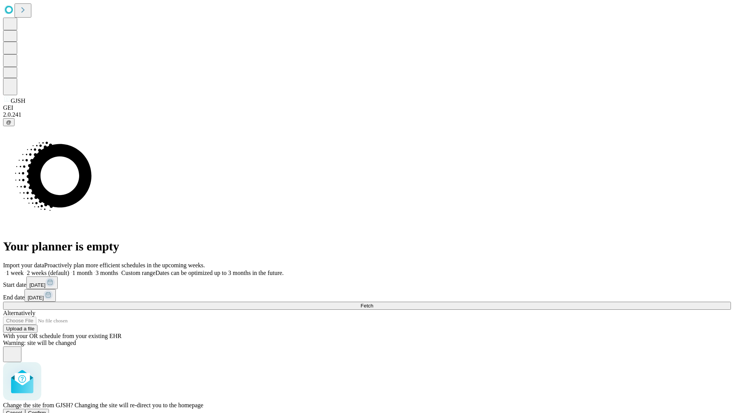
click at [46, 410] on span "Confirm" at bounding box center [37, 413] width 18 height 6
click at [24, 270] on label "1 week" at bounding box center [13, 273] width 21 height 6
click at [373, 303] on span "Fetch" at bounding box center [367, 306] width 13 height 6
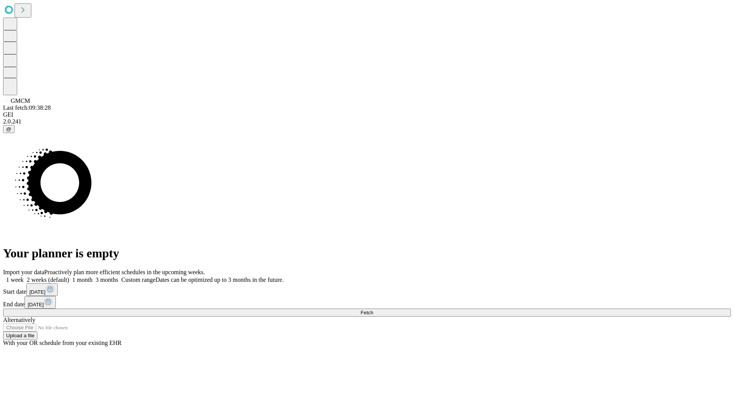
click at [24, 276] on label "1 week" at bounding box center [13, 279] width 21 height 6
click at [373, 310] on span "Fetch" at bounding box center [367, 313] width 13 height 6
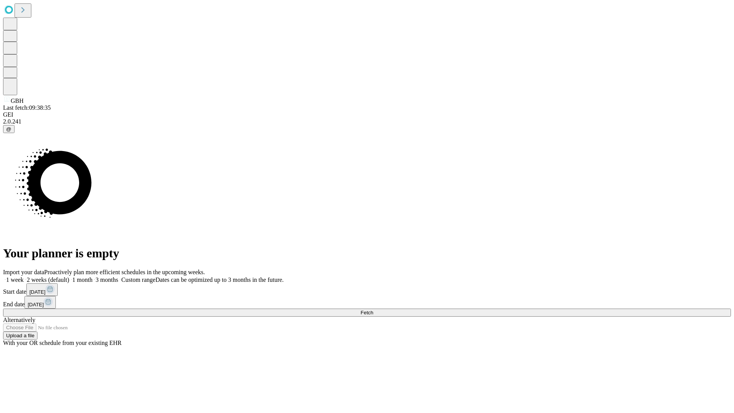
click at [24, 276] on label "1 week" at bounding box center [13, 279] width 21 height 6
click at [373, 310] on span "Fetch" at bounding box center [367, 313] width 13 height 6
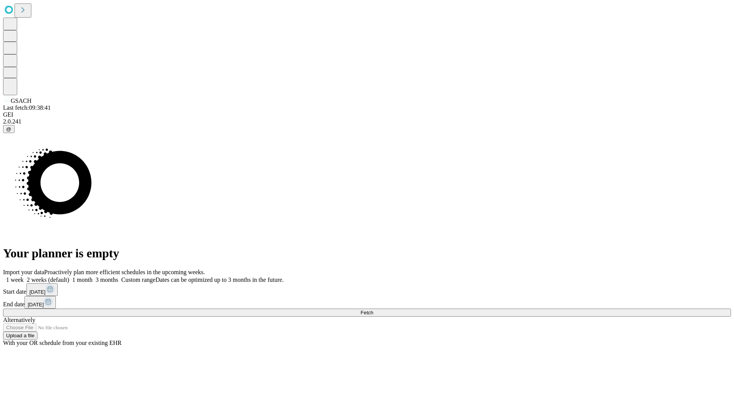
click at [373, 310] on span "Fetch" at bounding box center [367, 313] width 13 height 6
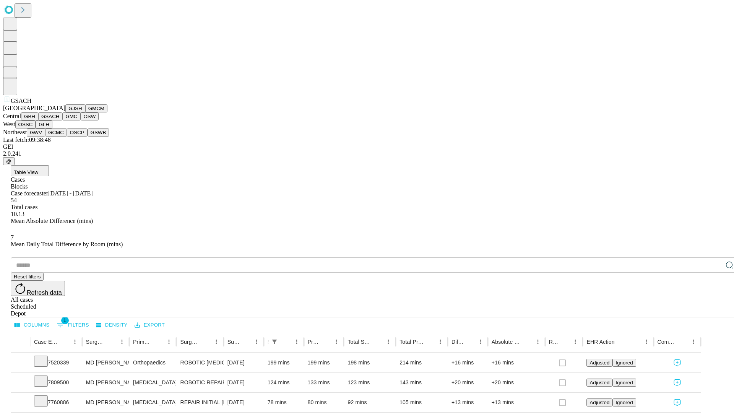
click at [62, 120] on button "GMC" at bounding box center [71, 116] width 18 height 8
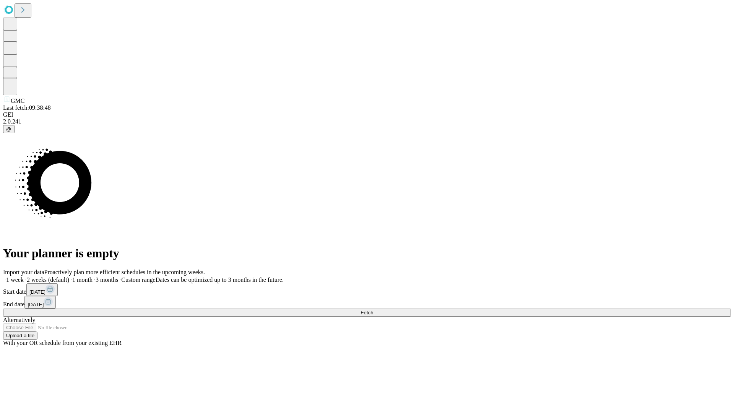
click at [24, 276] on label "1 week" at bounding box center [13, 279] width 21 height 6
click at [373, 310] on span "Fetch" at bounding box center [367, 313] width 13 height 6
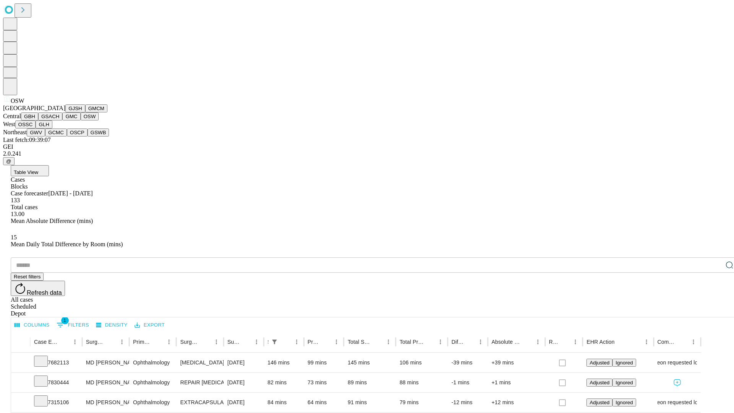
click at [36, 128] on button "OSSC" at bounding box center [25, 124] width 21 height 8
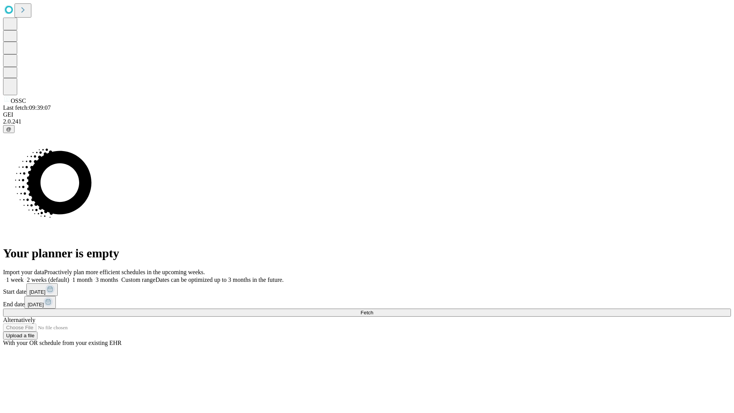
click at [24, 276] on label "1 week" at bounding box center [13, 279] width 21 height 6
click at [373, 310] on span "Fetch" at bounding box center [367, 313] width 13 height 6
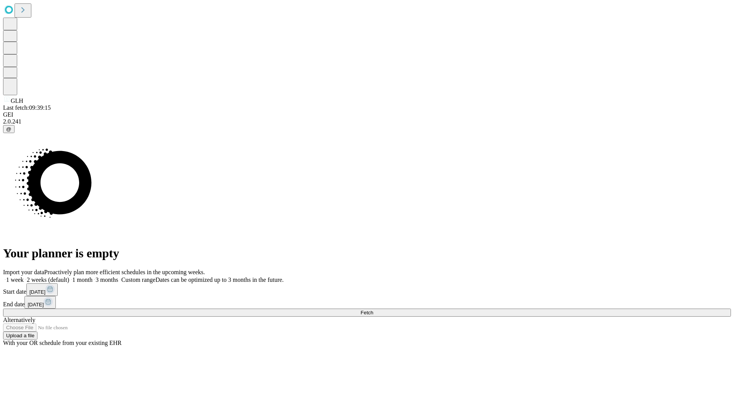
click at [24, 276] on label "1 week" at bounding box center [13, 279] width 21 height 6
click at [373, 310] on span "Fetch" at bounding box center [367, 313] width 13 height 6
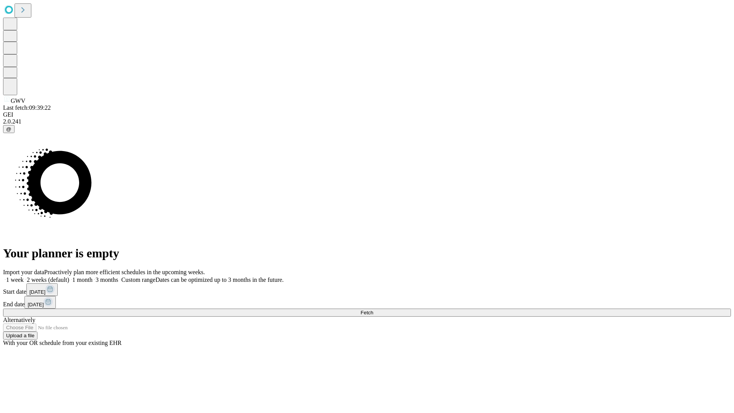
click at [24, 276] on label "1 week" at bounding box center [13, 279] width 21 height 6
click at [373, 310] on span "Fetch" at bounding box center [367, 313] width 13 height 6
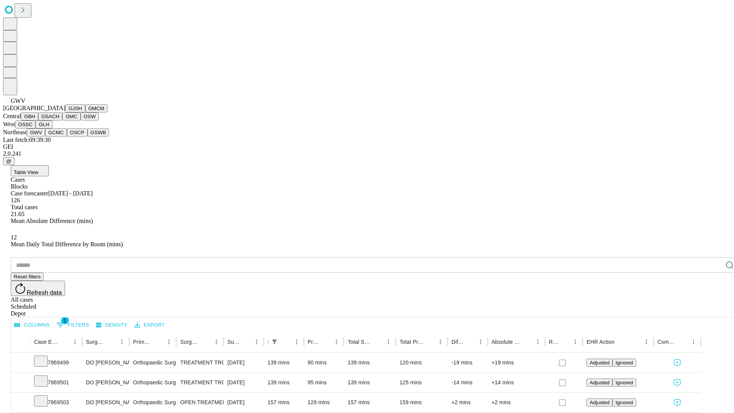
click at [59, 136] on button "GCMC" at bounding box center [56, 132] width 22 height 8
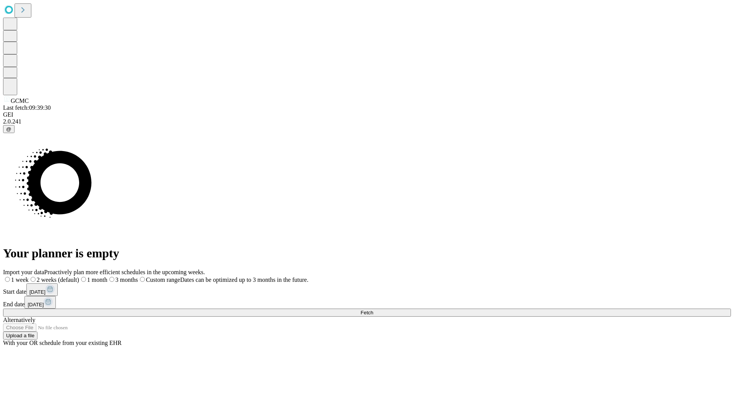
click at [29, 276] on label "1 week" at bounding box center [16, 279] width 26 height 6
click at [373, 310] on span "Fetch" at bounding box center [367, 313] width 13 height 6
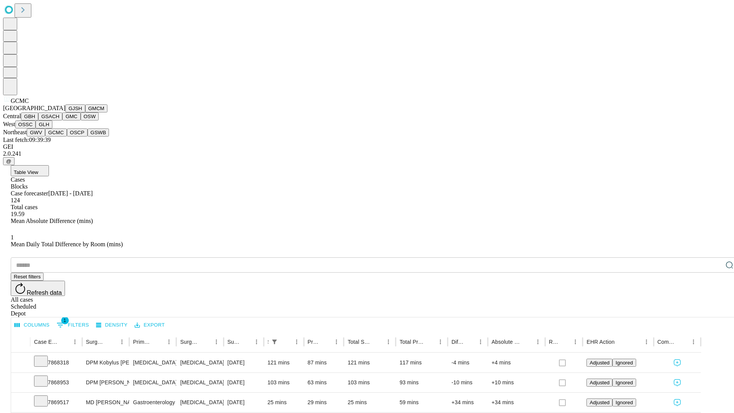
click at [67, 136] on button "OSCP" at bounding box center [77, 132] width 21 height 8
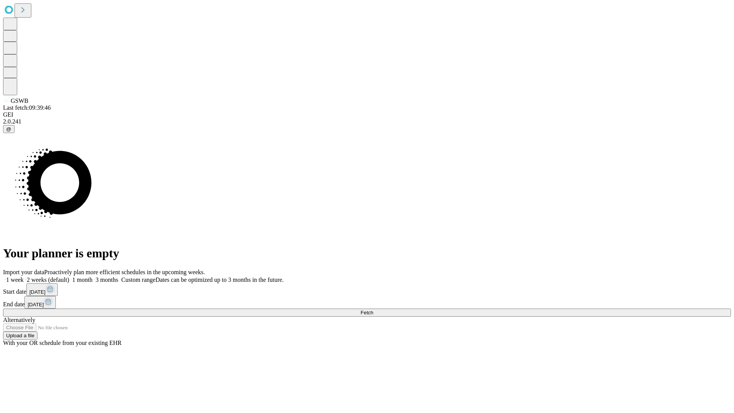
click at [24, 276] on label "1 week" at bounding box center [13, 279] width 21 height 6
